Goal: Entertainment & Leisure: Consume media (video, audio)

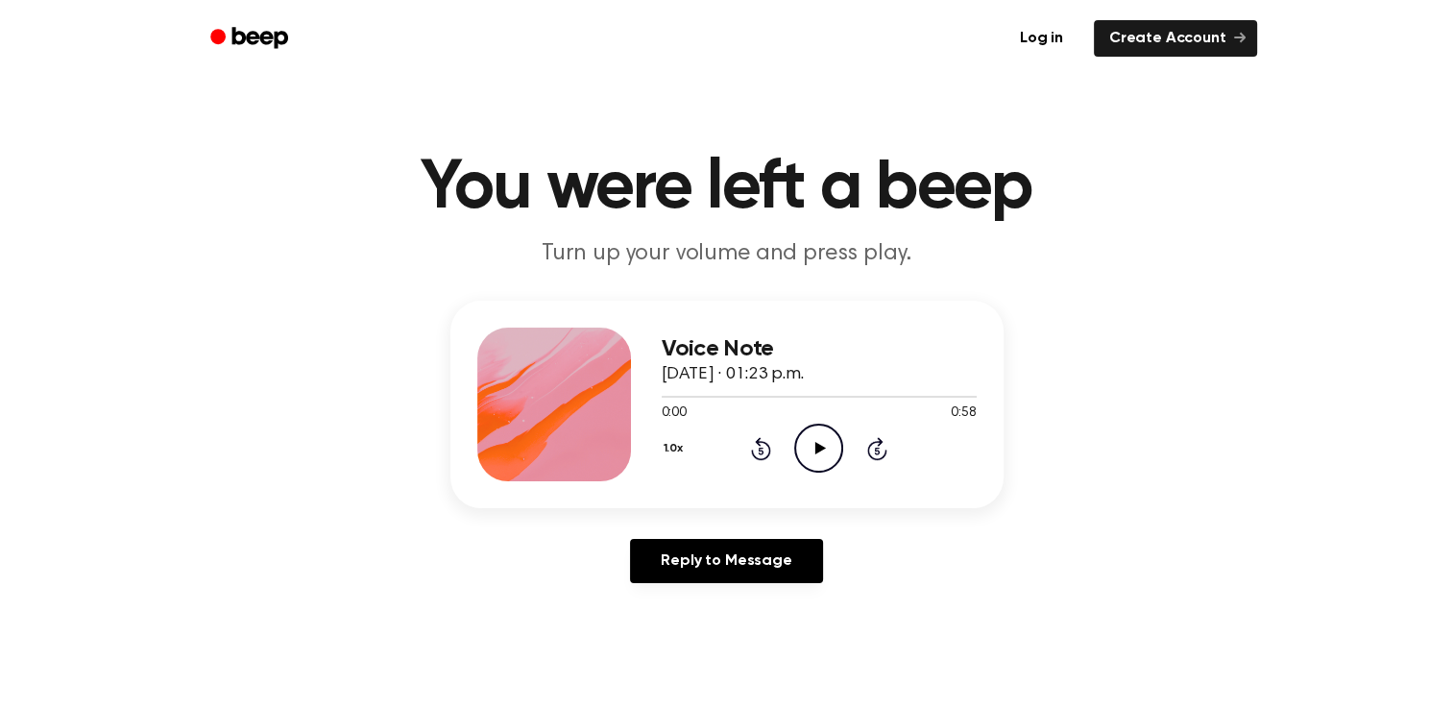
click at [799, 435] on circle at bounding box center [818, 448] width 47 height 47
click at [811, 445] on icon "Pause Audio" at bounding box center [818, 448] width 49 height 49
click at [812, 448] on icon "Play Audio" at bounding box center [818, 448] width 49 height 49
click at [818, 457] on icon "Pause Audio" at bounding box center [818, 448] width 49 height 49
click at [810, 448] on icon "Play Audio" at bounding box center [818, 448] width 49 height 49
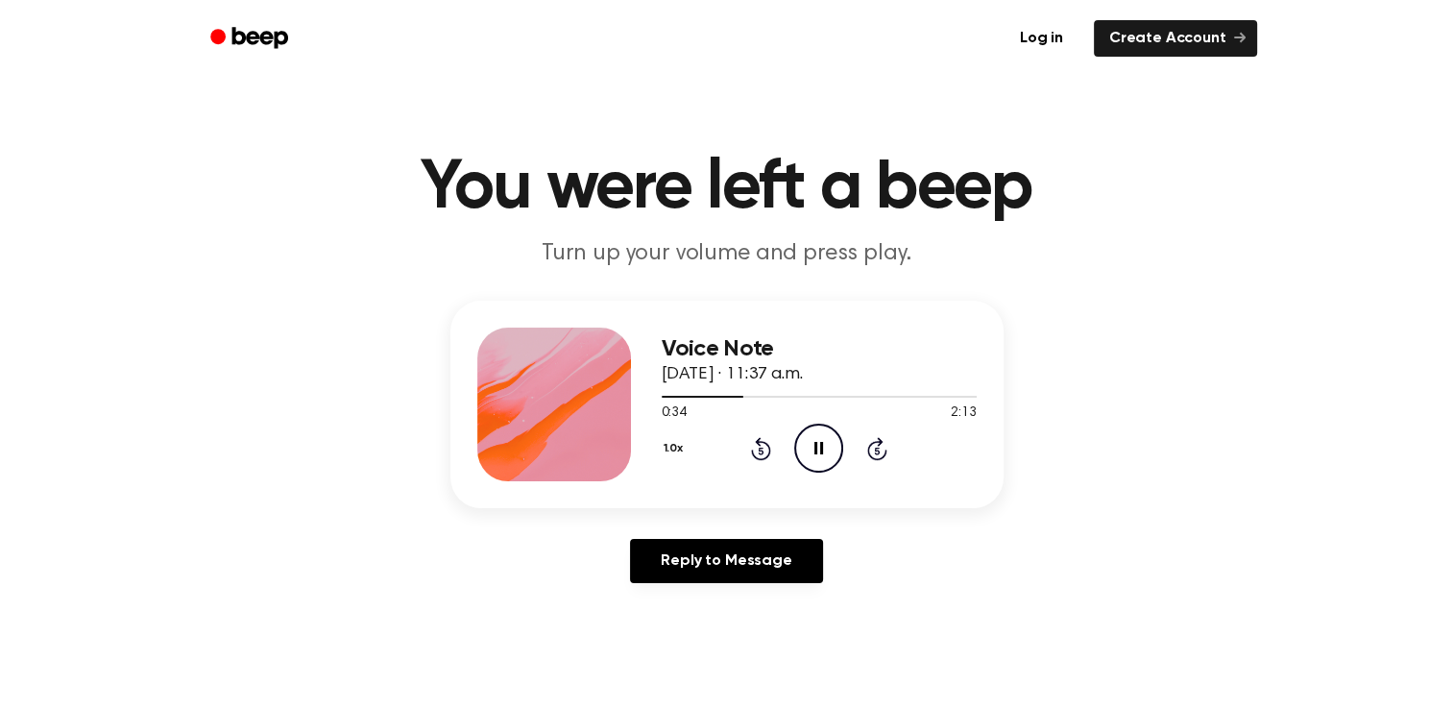
click at [807, 444] on icon "Pause Audio" at bounding box center [818, 448] width 49 height 49
click at [789, 405] on div "0:34 2:13" at bounding box center [819, 413] width 315 height 20
click at [815, 425] on circle at bounding box center [818, 448] width 47 height 47
